Goal: Task Accomplishment & Management: Manage account settings

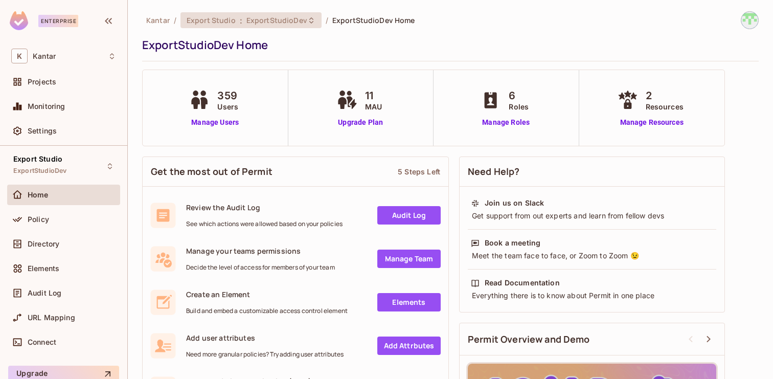
click at [227, 27] on div "Export Studio : ExportStudioDev" at bounding box center [250, 20] width 141 height 16
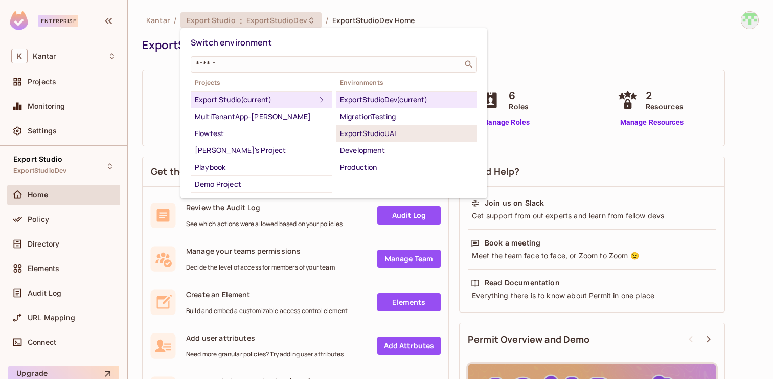
click at [386, 131] on div "ExportStudioUAT" at bounding box center [406, 133] width 133 height 12
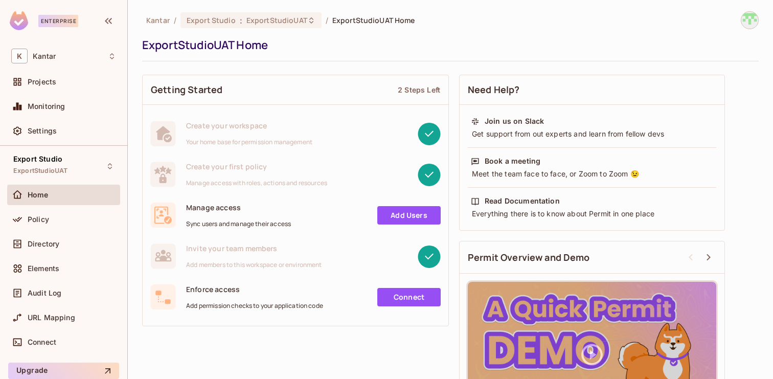
click at [748, 26] on img at bounding box center [749, 20] width 17 height 17
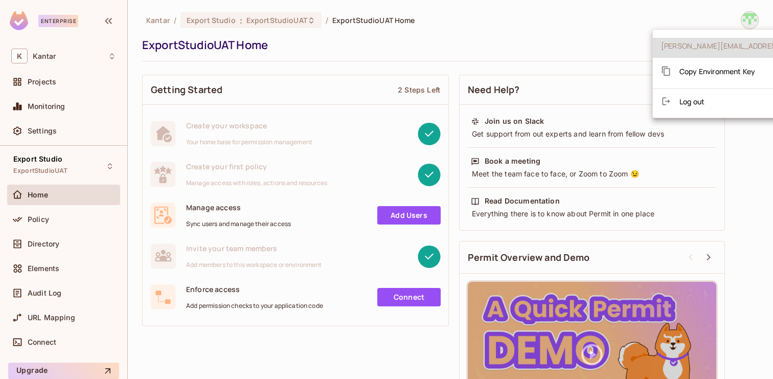
click at [724, 68] on span "Copy Environment Key" at bounding box center [717, 71] width 76 height 10
